Goal: Navigation & Orientation: Find specific page/section

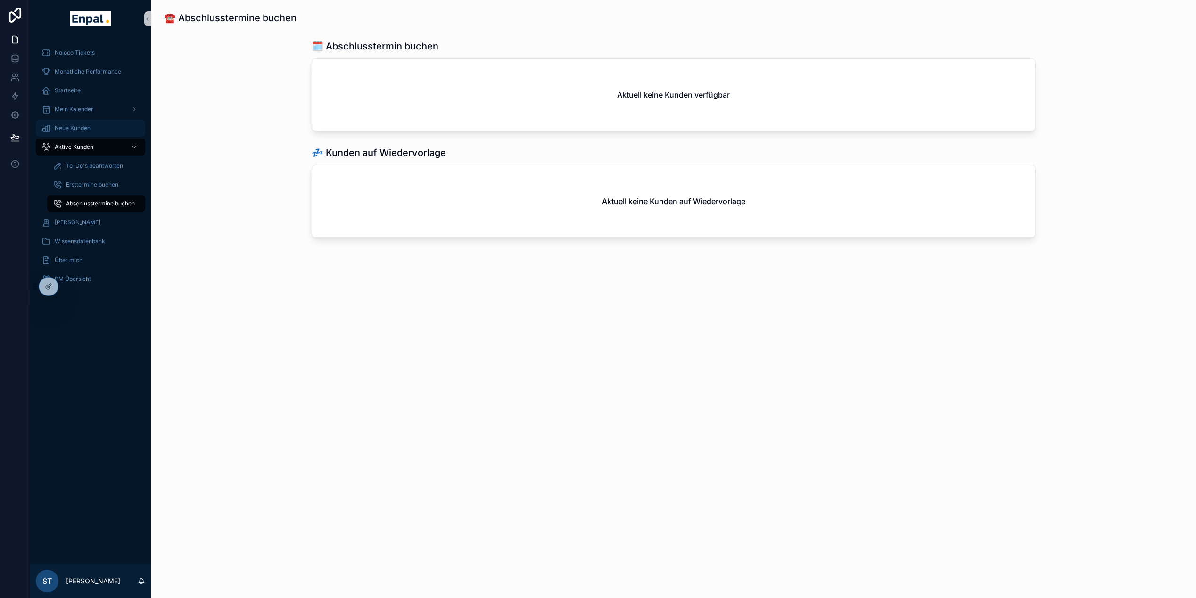
click at [82, 126] on span "Neue Kunden" at bounding box center [73, 128] width 36 height 8
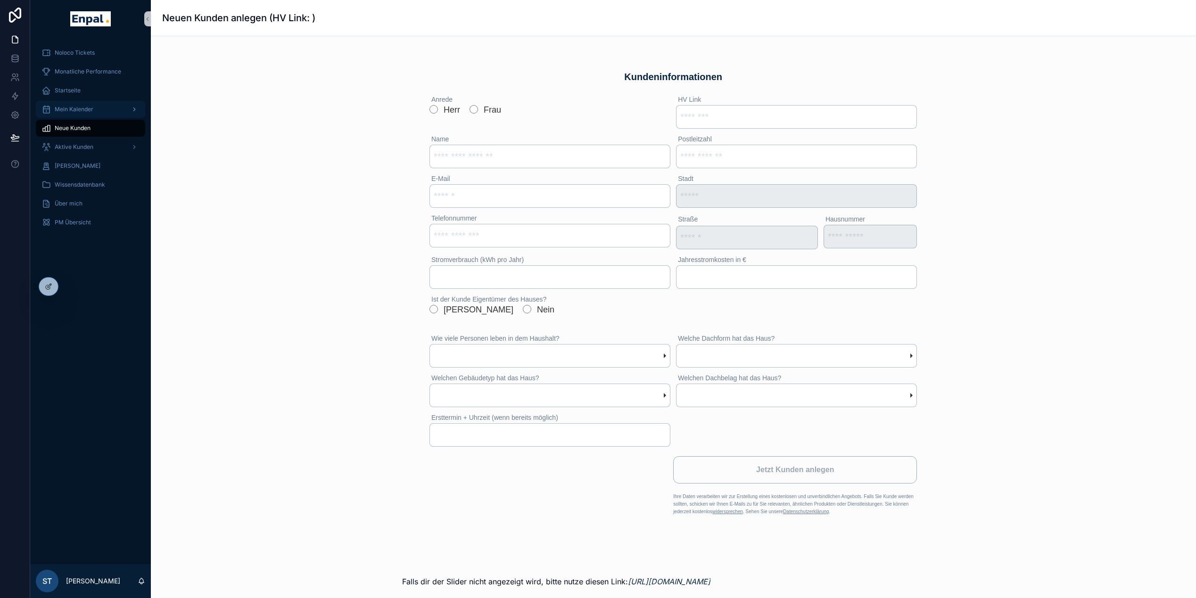
click at [72, 103] on div "Mein Kalender" at bounding box center [90, 109] width 98 height 15
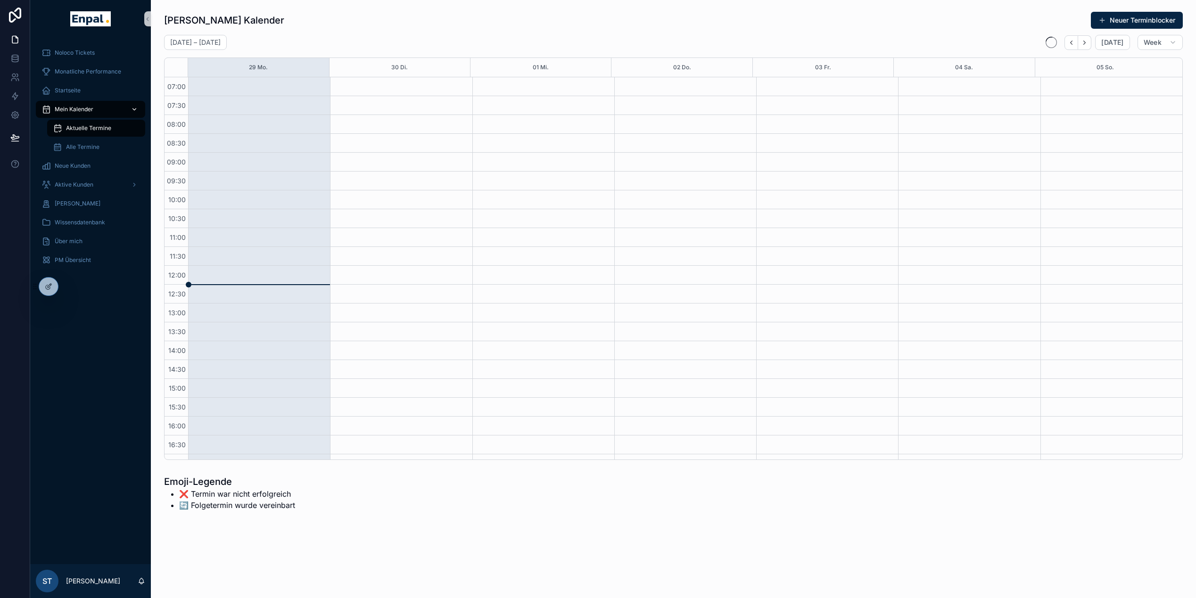
scroll to position [178, 0]
drag, startPoint x: 184, startPoint y: 569, endPoint x: 170, endPoint y: 384, distance: 185.9
click at [186, 567] on div "[PERSON_NAME] Kalender Neuer Terminblocker [DATE] – [DATE] [DATE] Week 29 Mo. 3…" at bounding box center [673, 287] width 1045 height 575
drag, startPoint x: 82, startPoint y: 53, endPoint x: 89, endPoint y: 79, distance: 26.4
click at [82, 53] on span "Noloco Tickets" at bounding box center [75, 53] width 40 height 8
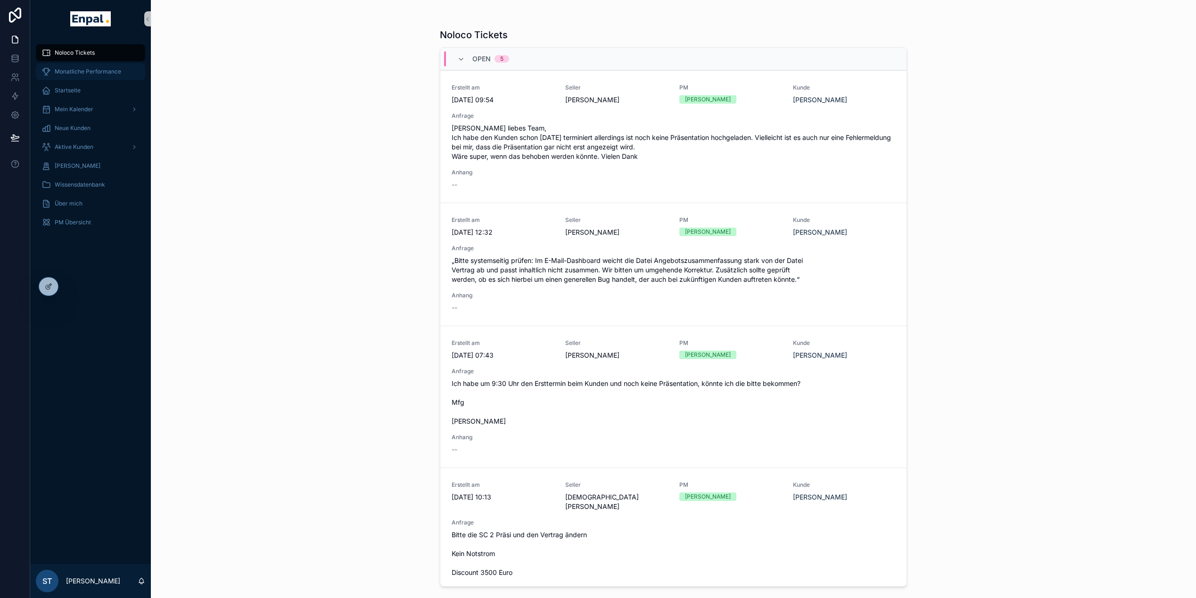
click at [94, 72] on span "Monatliche Performance" at bounding box center [88, 72] width 66 height 8
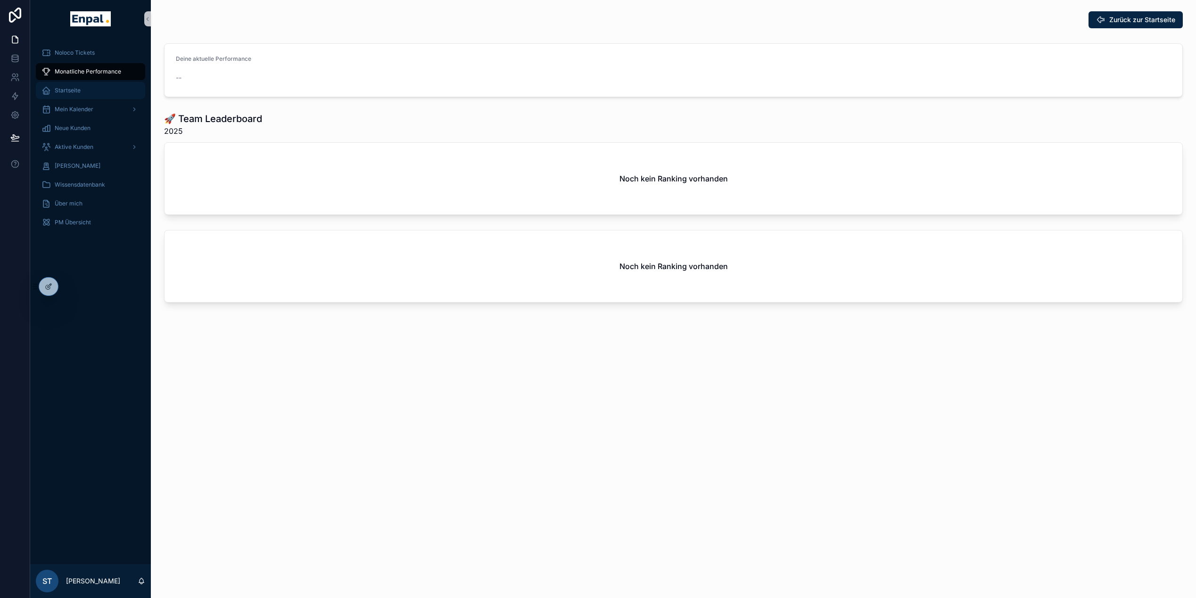
click at [66, 87] on span "Startseite" at bounding box center [68, 91] width 26 height 8
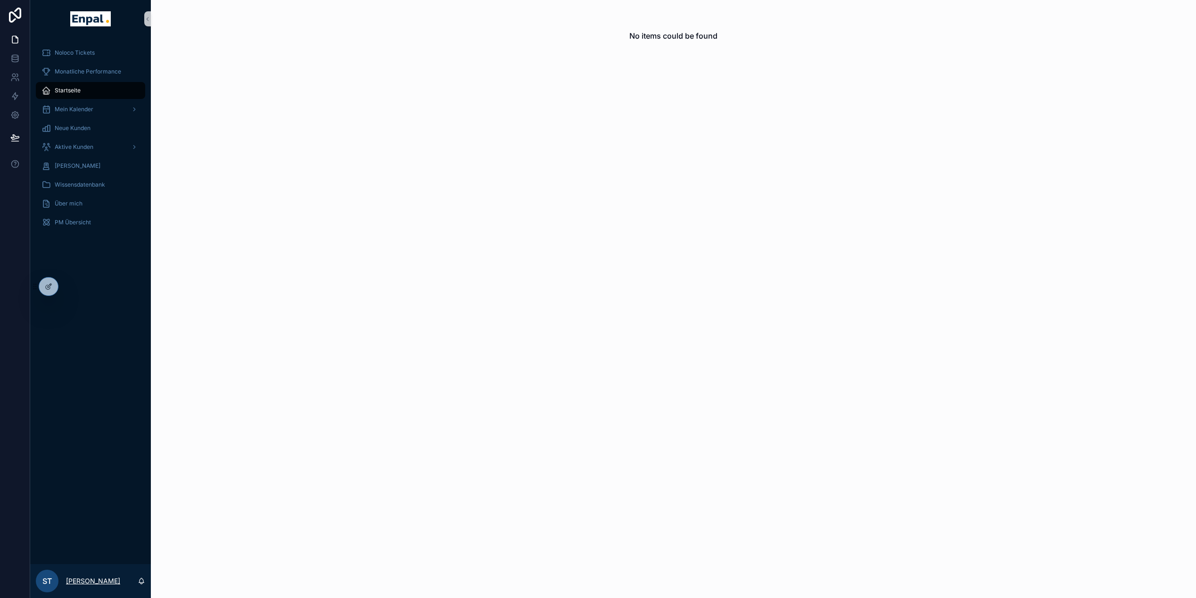
click at [93, 585] on p "[PERSON_NAME]" at bounding box center [93, 581] width 54 height 9
click at [342, 425] on div "No items could be found" at bounding box center [673, 299] width 1045 height 598
click at [71, 108] on span "Mein Kalender" at bounding box center [74, 110] width 39 height 8
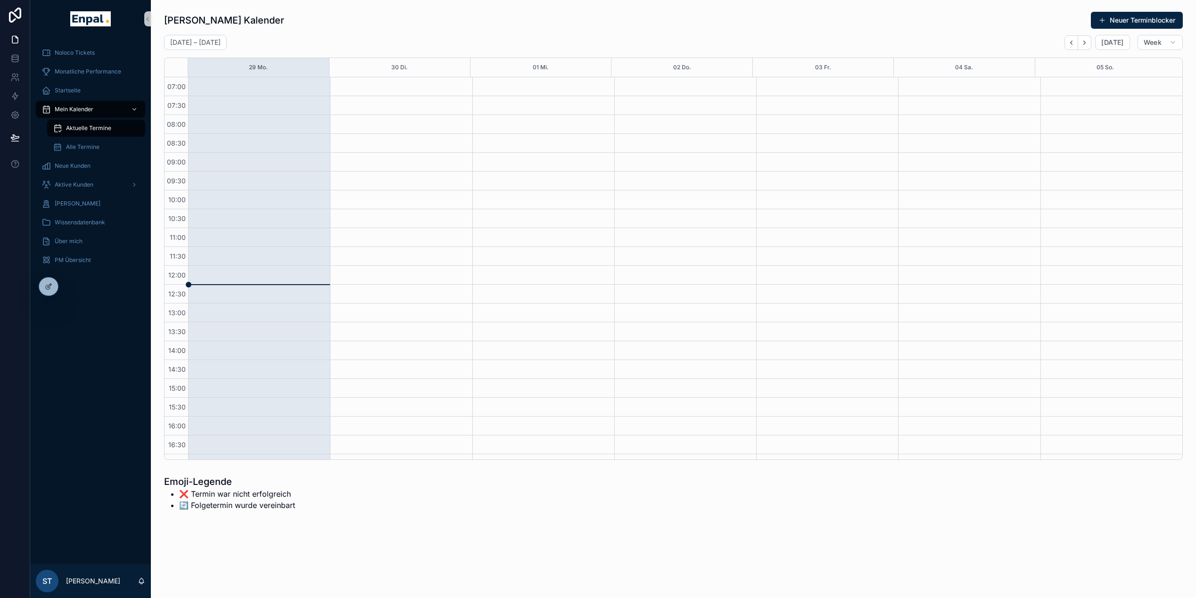
scroll to position [178, 0]
click at [79, 145] on span "Alle Termine" at bounding box center [82, 147] width 33 height 8
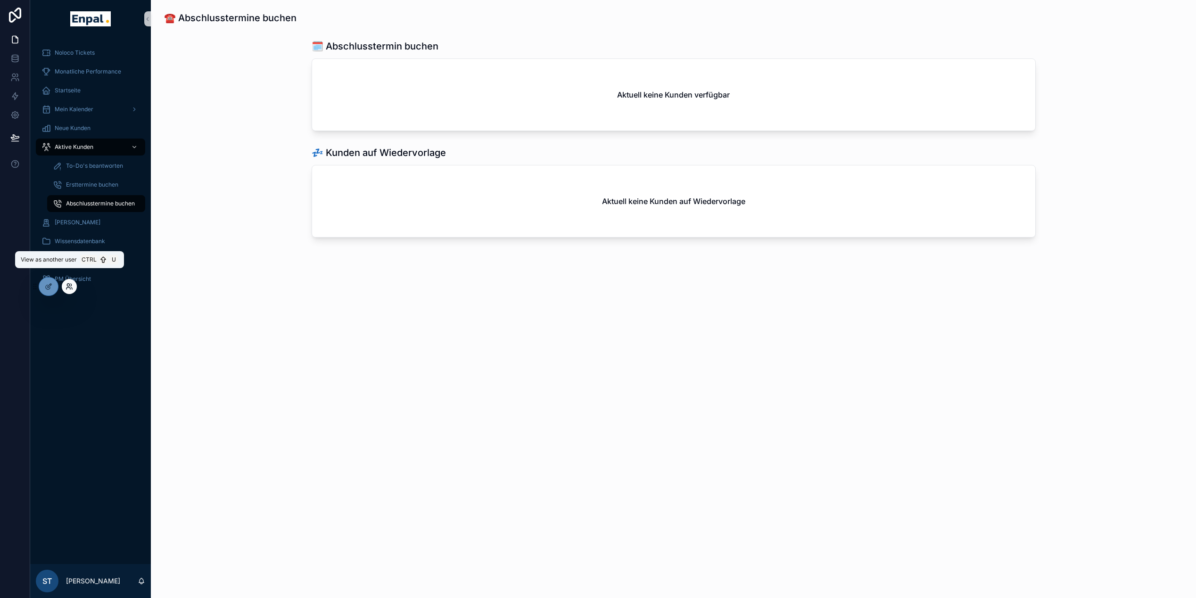
click at [67, 289] on icon at bounding box center [70, 287] width 8 height 8
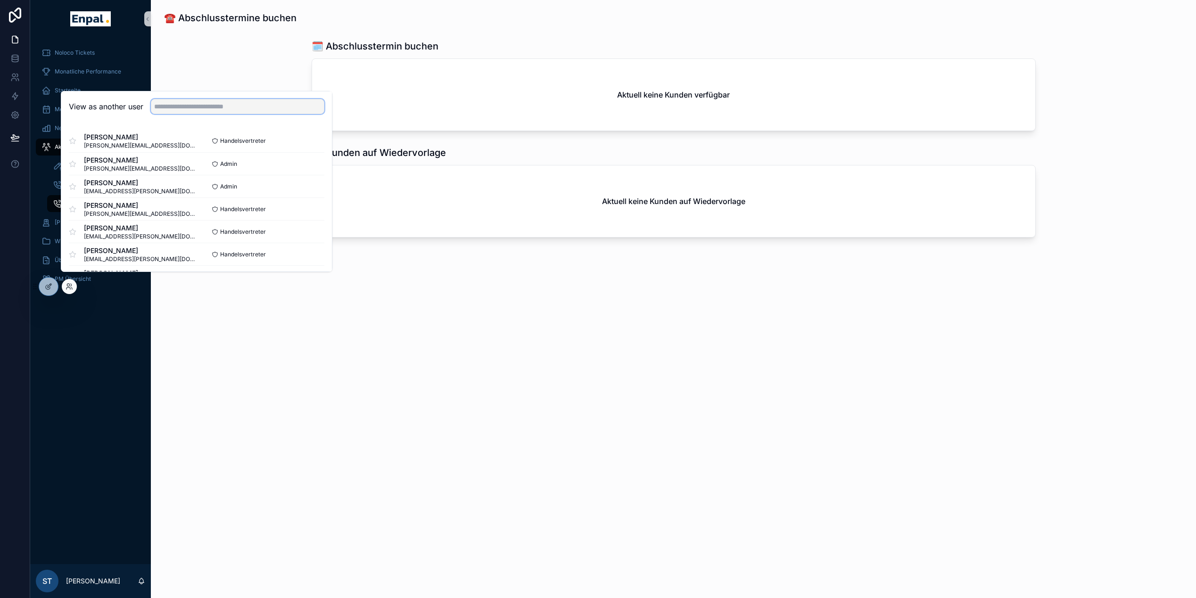
click at [224, 114] on input "text" at bounding box center [238, 106] width 174 height 15
